Goal: Navigation & Orientation: Find specific page/section

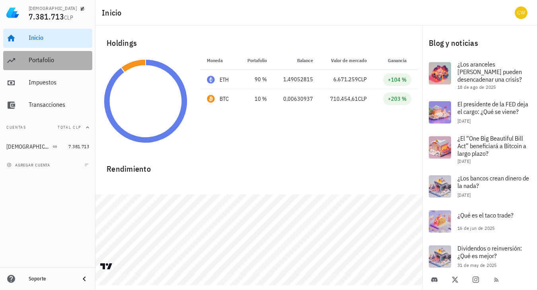
click at [40, 57] on div "Portafolio" at bounding box center [59, 60] width 60 height 8
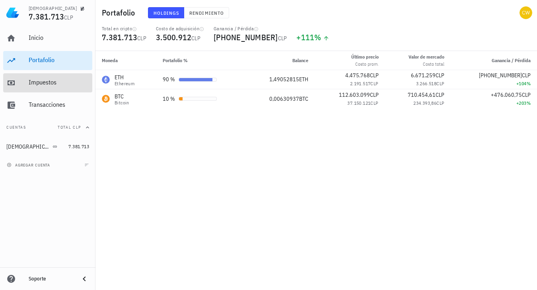
click at [43, 84] on div "Impuestos" at bounding box center [59, 82] width 60 height 8
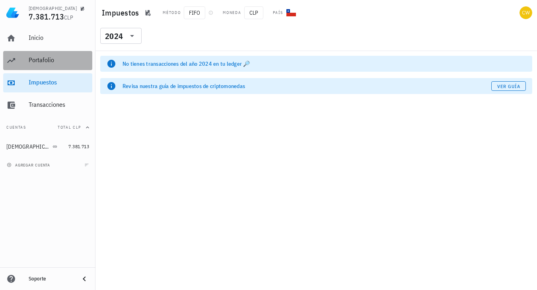
click at [47, 53] on div "Portafolio" at bounding box center [59, 60] width 60 height 18
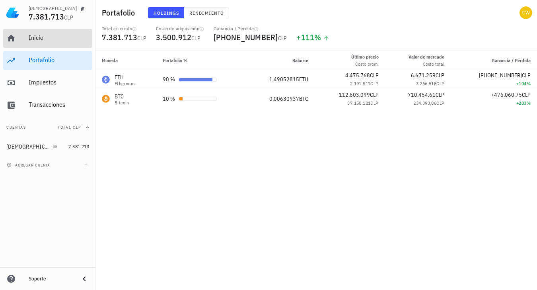
click at [41, 43] on div "Inicio" at bounding box center [59, 38] width 60 height 18
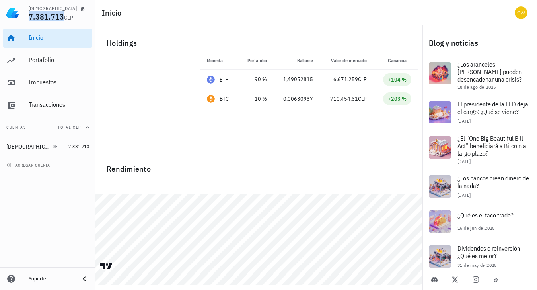
click at [42, 15] on span "7.381.713" at bounding box center [46, 16] width 35 height 11
click at [81, 9] on icon "button" at bounding box center [83, 9] width 4 height 4
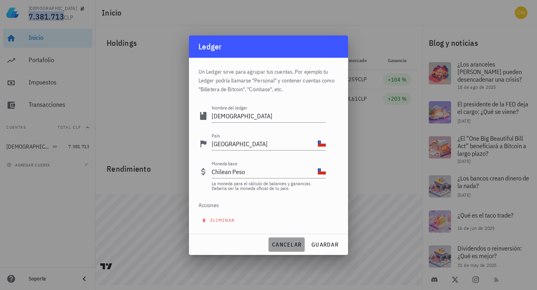
click at [273, 243] on span "cancelar" at bounding box center [287, 244] width 30 height 7
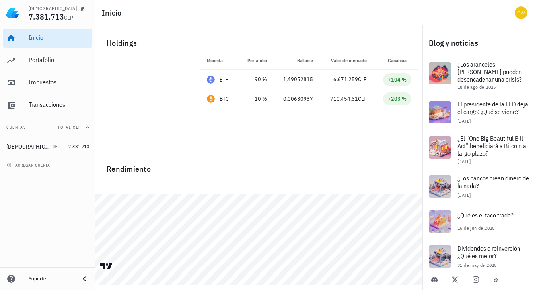
click at [146, 124] on div at bounding box center [145, 101] width 91 height 91
